Goal: Find specific page/section: Find specific page/section

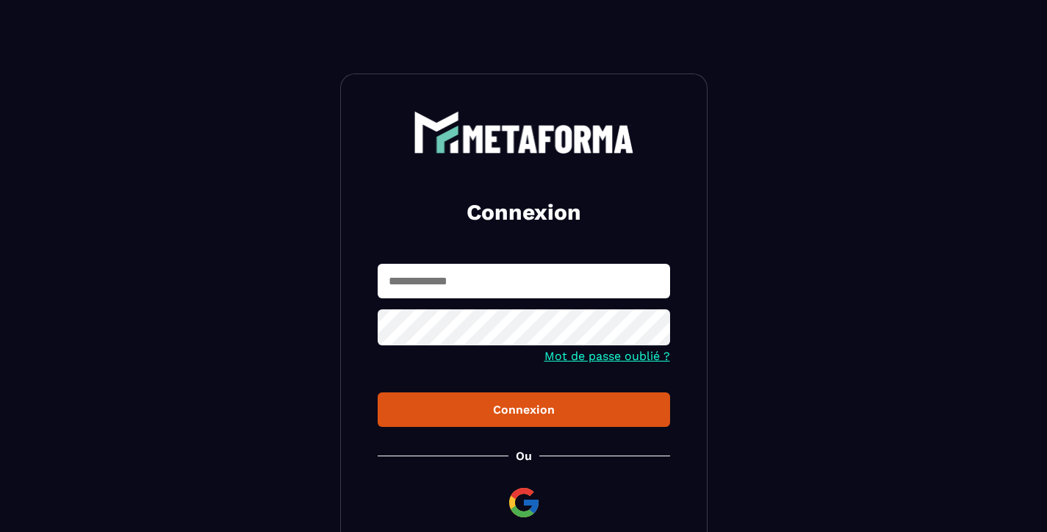
type input "**********"
click at [523, 411] on button "Connexion" at bounding box center [524, 409] width 292 height 35
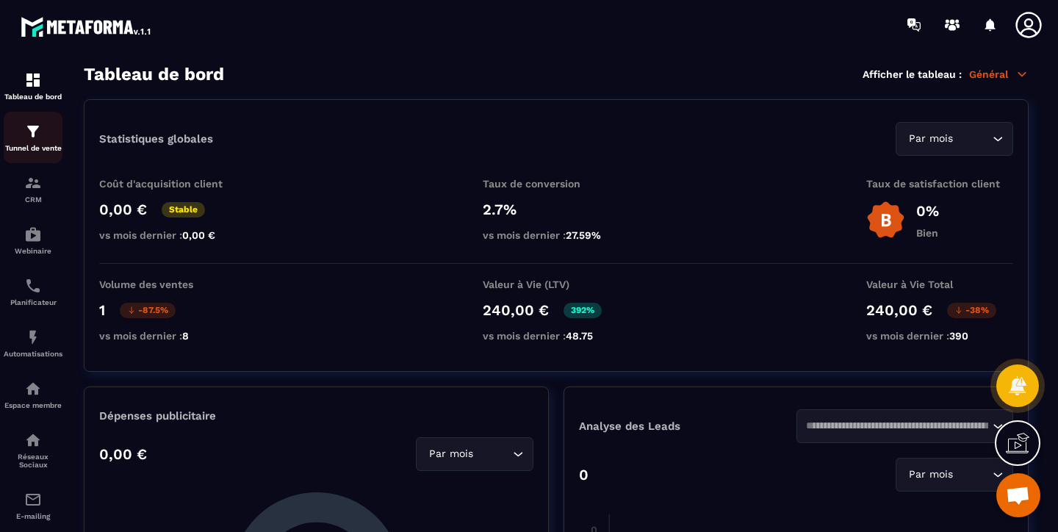
click at [54, 148] on p "Tunnel de vente" at bounding box center [33, 148] width 59 height 8
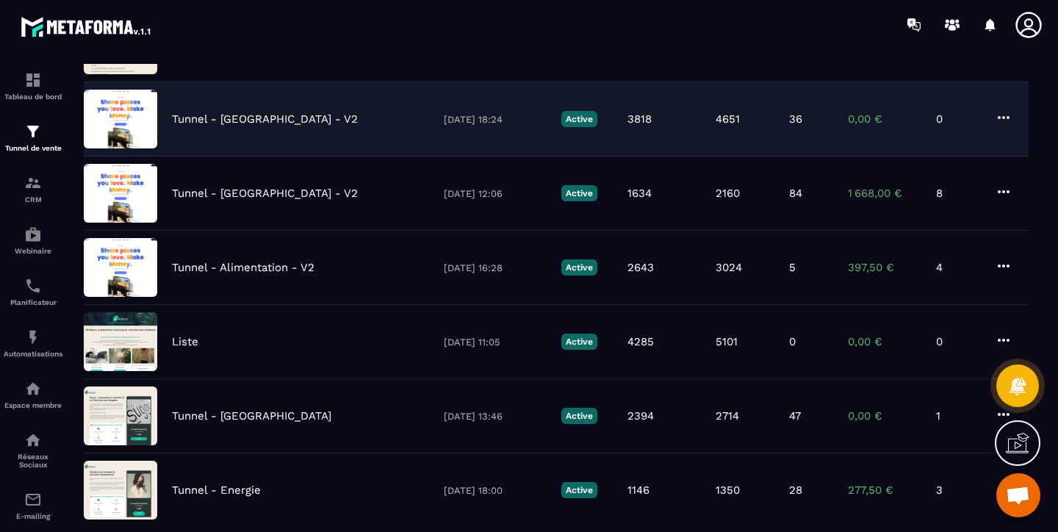
scroll to position [216, 0]
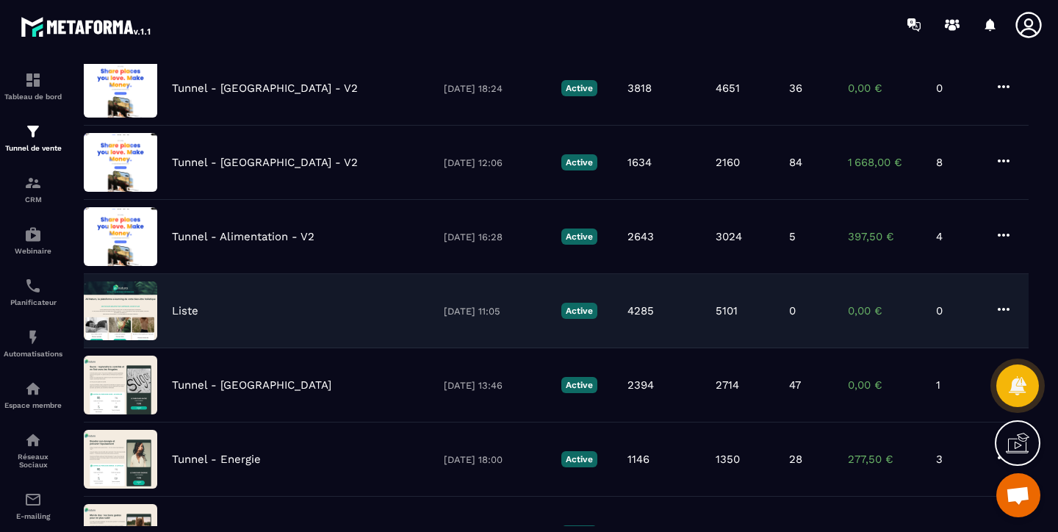
click at [210, 309] on div "Liste" at bounding box center [300, 310] width 257 height 13
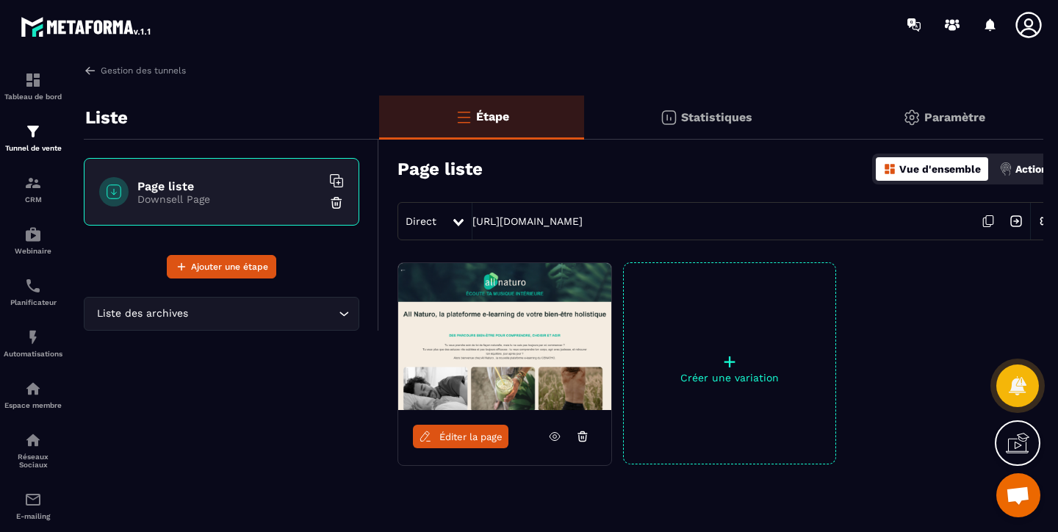
click at [995, 220] on icon at bounding box center [988, 221] width 28 height 28
